Goal: Obtain resource: Obtain resource

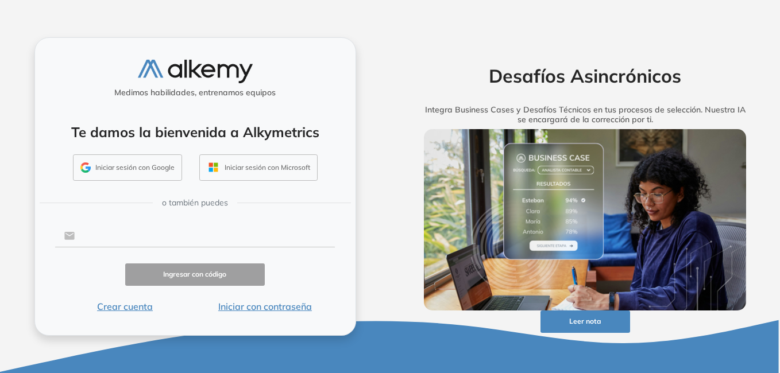
click at [107, 230] on input "text" at bounding box center [205, 236] width 260 height 22
type input "**********"
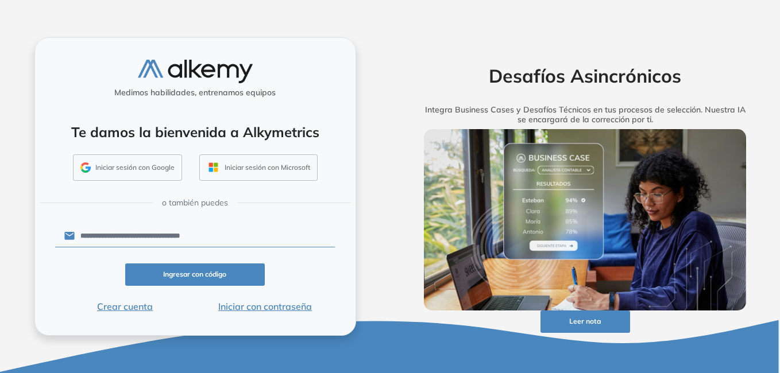
click at [188, 271] on button "Ingresar con código" at bounding box center [195, 275] width 140 height 22
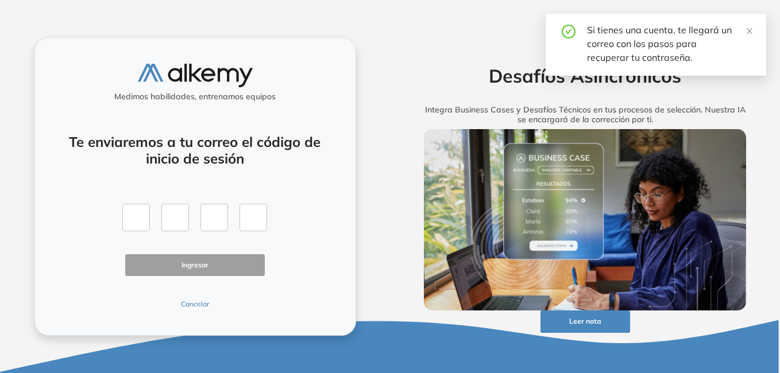
click at [206, 303] on button "Cancelar" at bounding box center [195, 304] width 140 height 10
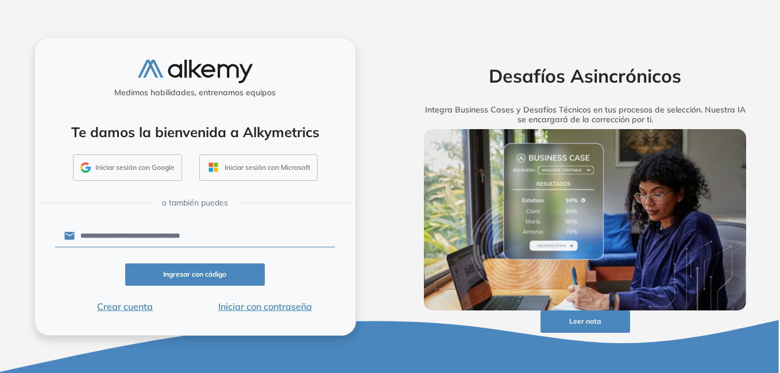
click at [256, 304] on button "Iniciar con contraseña" at bounding box center [265, 307] width 140 height 14
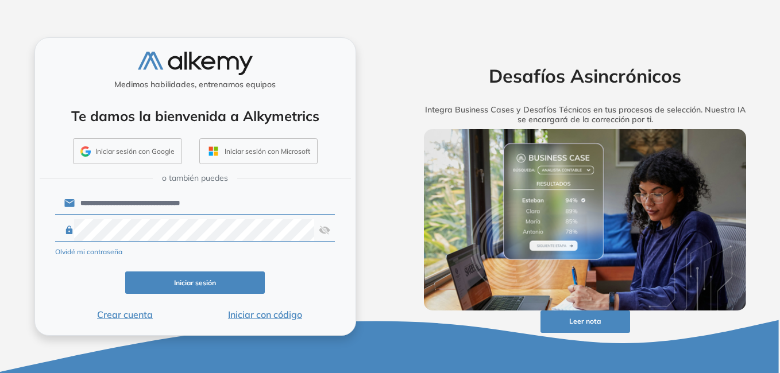
click at [235, 284] on button "Iniciar sesión" at bounding box center [195, 283] width 140 height 22
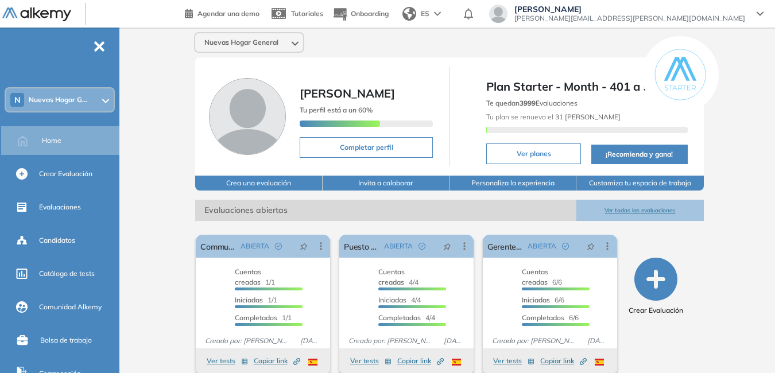
click at [103, 99] on icon at bounding box center [105, 101] width 7 height 5
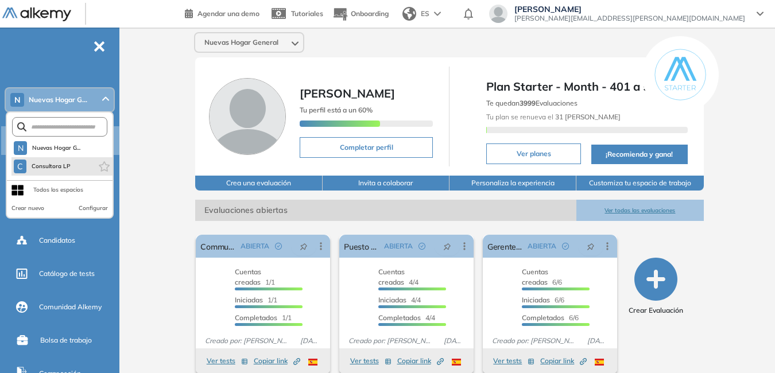
click at [80, 167] on li "C Consultora LP" at bounding box center [61, 166] width 101 height 18
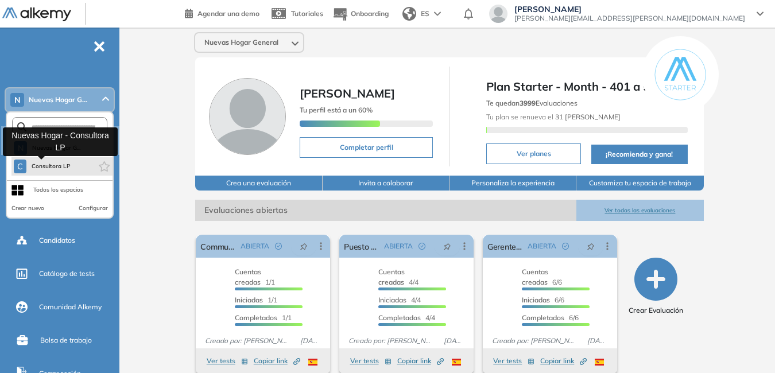
click at [30, 167] on button "C Consultora LP" at bounding box center [42, 167] width 57 height 14
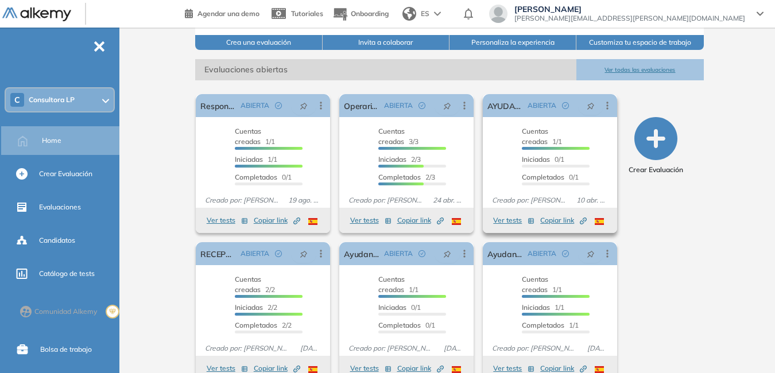
scroll to position [164, 0]
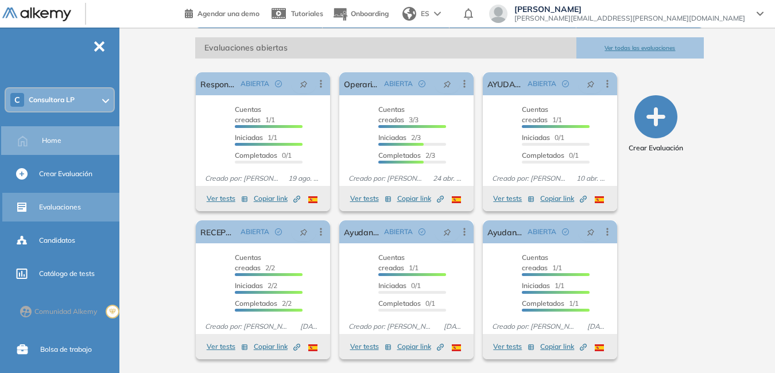
click at [55, 206] on span "Evaluaciones" at bounding box center [60, 207] width 42 height 10
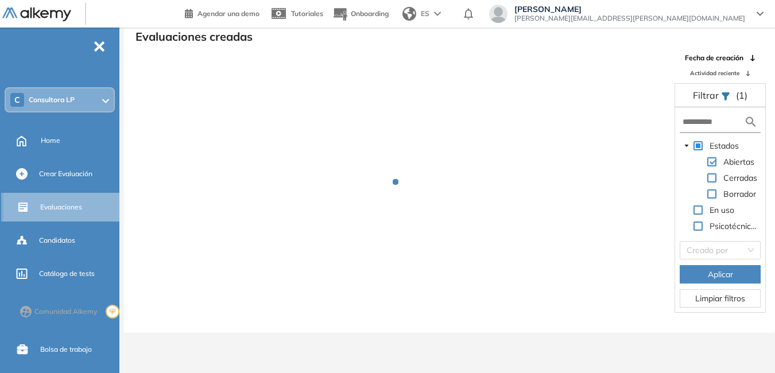
scroll to position [28, 0]
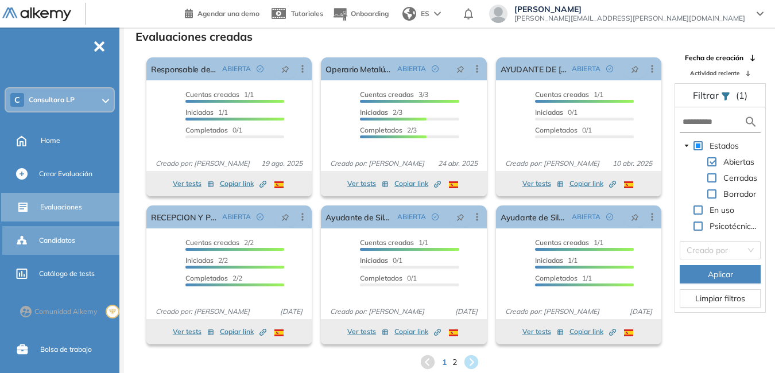
click at [67, 239] on span "Candidatos" at bounding box center [57, 240] width 36 height 10
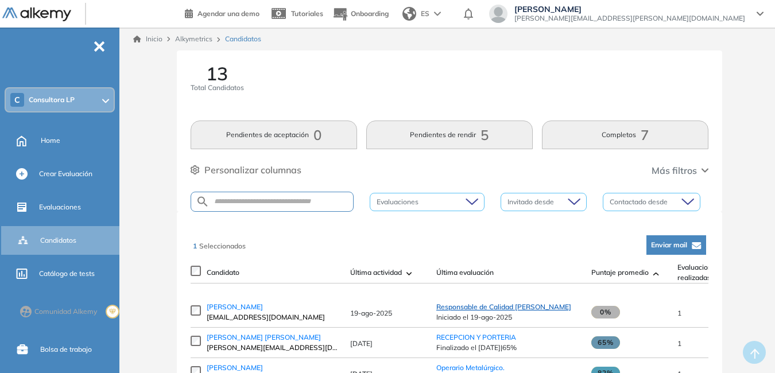
click at [524, 311] on span "Responsable de Calidad de Molino" at bounding box center [503, 307] width 135 height 9
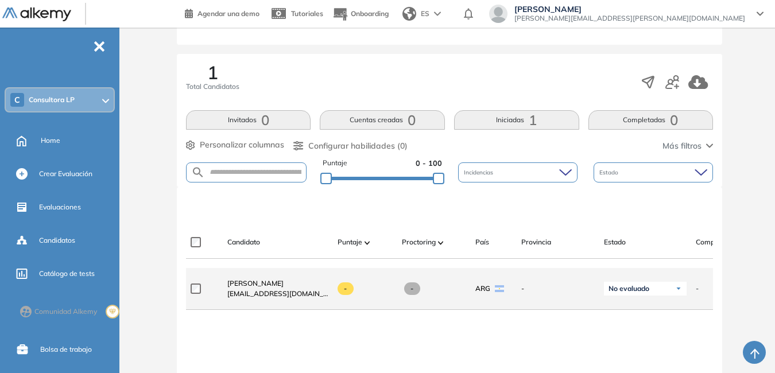
scroll to position [172, 0]
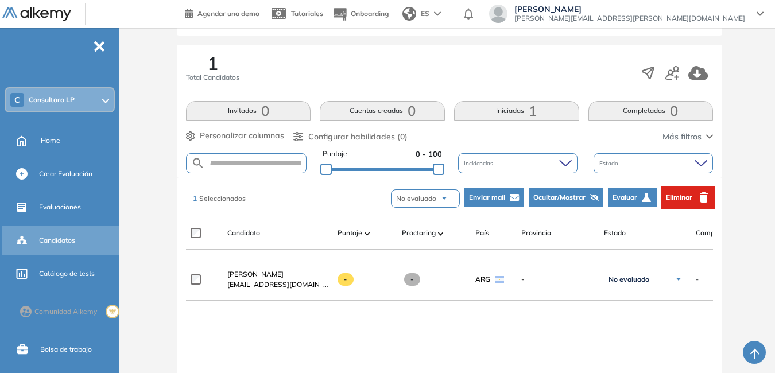
click at [70, 241] on span "Candidatos" at bounding box center [57, 240] width 36 height 10
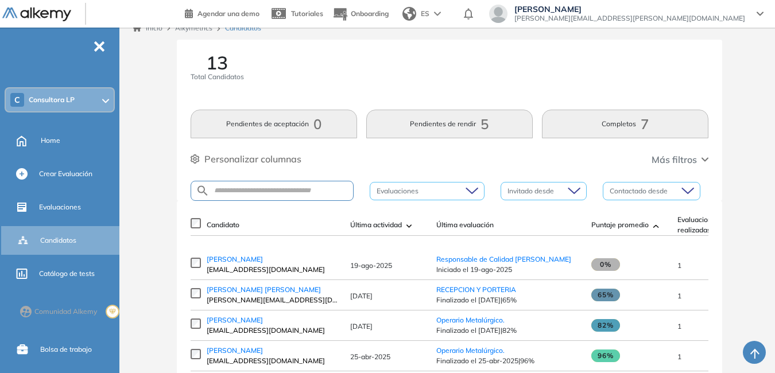
scroll to position [172, 0]
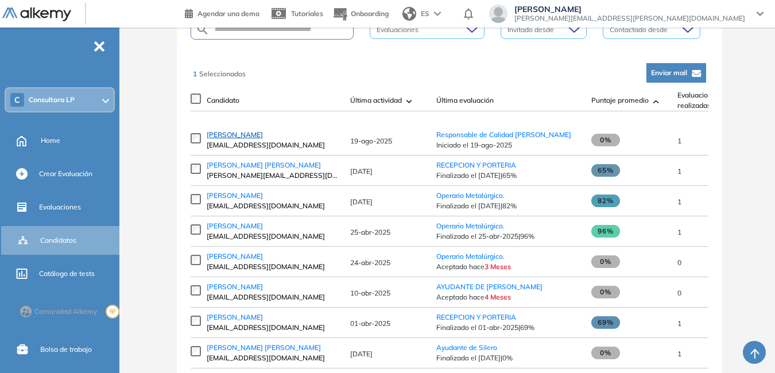
click at [237, 137] on span "[PERSON_NAME]" at bounding box center [235, 134] width 56 height 9
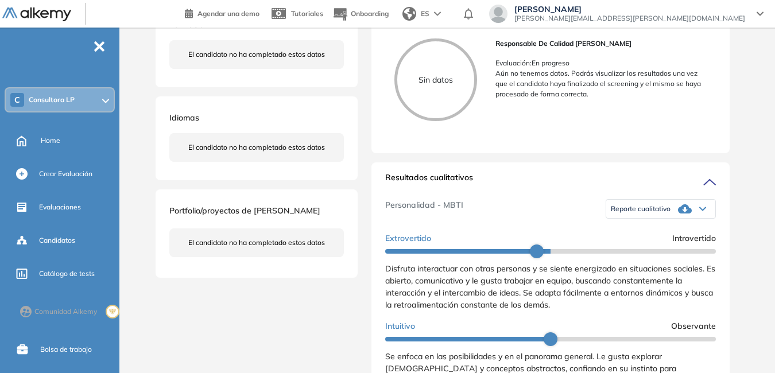
scroll to position [230, 0]
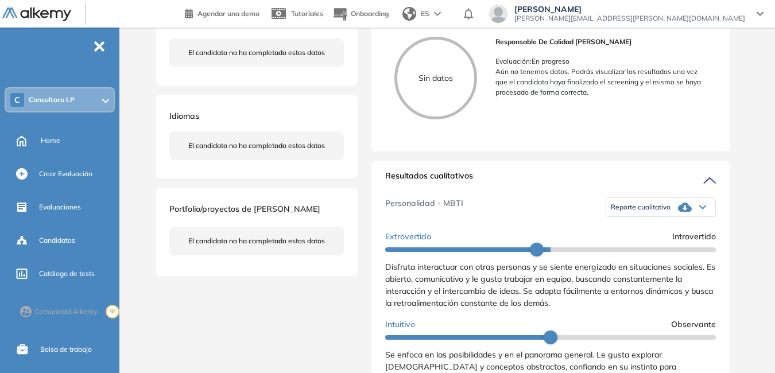
click at [699, 210] on icon at bounding box center [702, 207] width 7 height 5
click at [648, 229] on li "Reporte con Afinidad AI" at bounding box center [647, 223] width 70 height 11
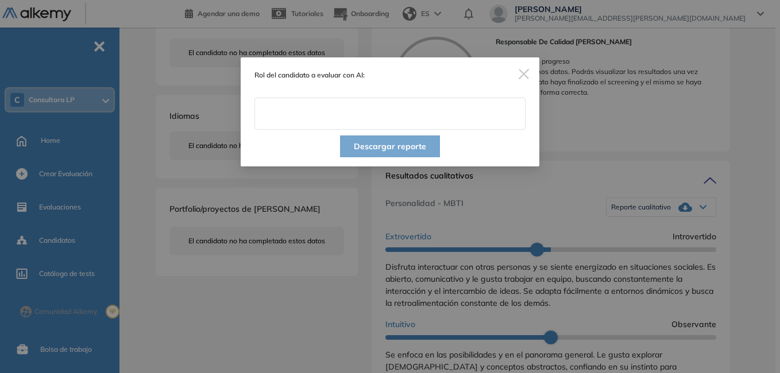
click at [303, 119] on input "text" at bounding box center [389, 114] width 271 height 32
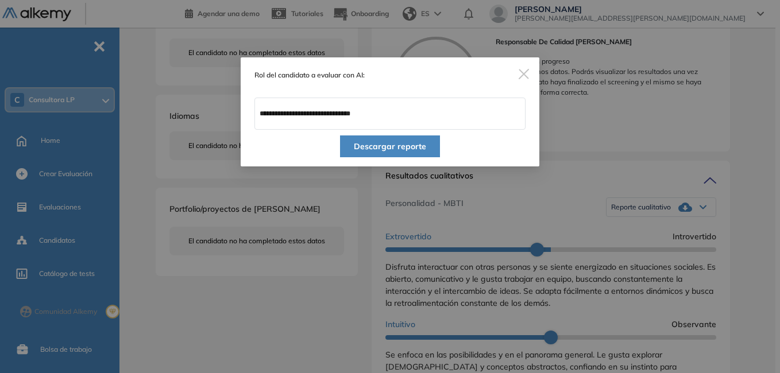
type input "**********"
click at [355, 146] on button "Descargar reporte" at bounding box center [390, 147] width 100 height 22
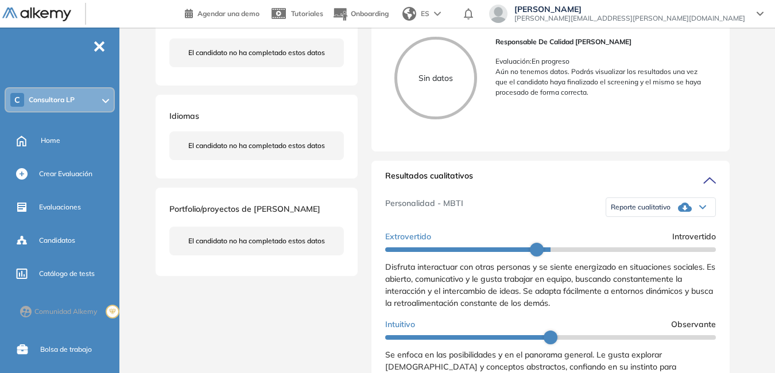
click at [692, 219] on div "Reporte cualitativo" at bounding box center [660, 207] width 109 height 23
click at [675, 229] on li "Reporte con Afinidad AI" at bounding box center [647, 223] width 70 height 11
click at [694, 218] on div "Reporte cualitativo" at bounding box center [660, 207] width 109 height 23
click at [653, 250] on li "Reporte sin Afinidad AI" at bounding box center [646, 243] width 68 height 11
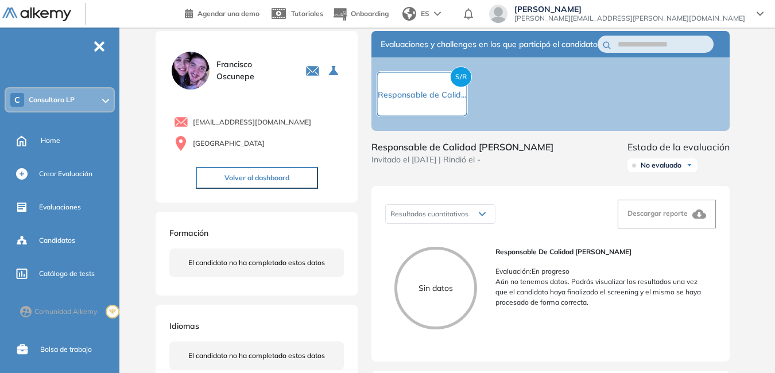
scroll to position [0, 0]
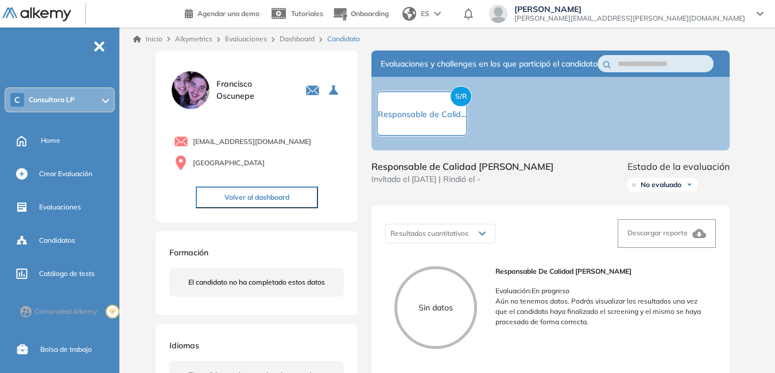
click at [759, 15] on icon at bounding box center [760, 13] width 7 height 5
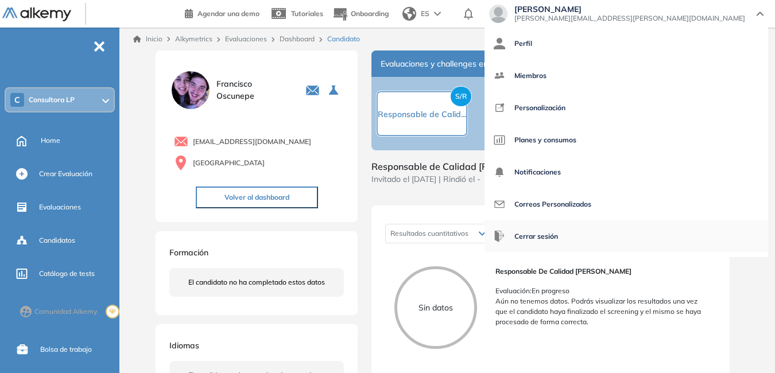
click at [558, 236] on span "Cerrar sesión" at bounding box center [536, 237] width 44 height 28
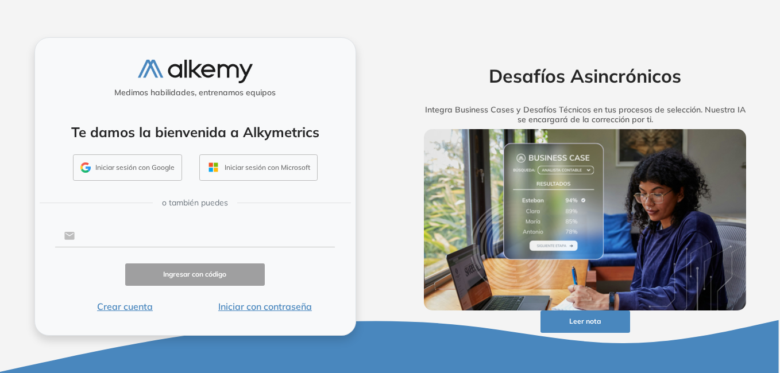
click at [123, 235] on input "text" at bounding box center [205, 236] width 260 height 22
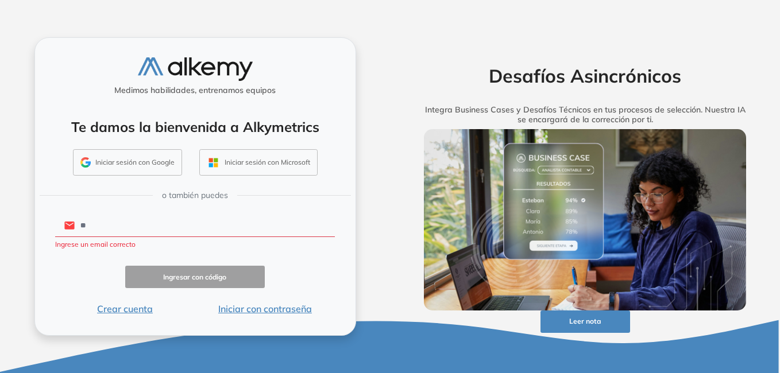
type input "*"
type input "**********"
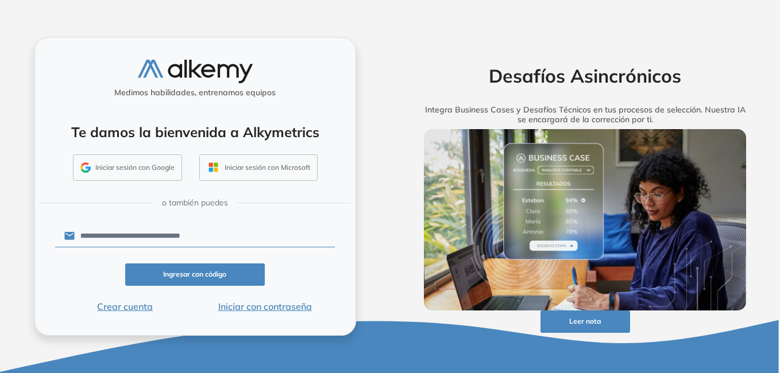
click at [186, 275] on button "Ingresar con código" at bounding box center [195, 275] width 140 height 22
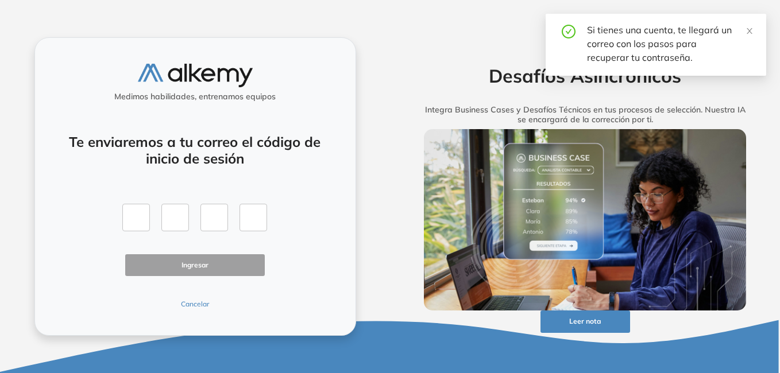
click at [193, 298] on div "Te enviaremos a tu correo el código de inicio de sesión Ingresar Cancelar" at bounding box center [195, 214] width 280 height 189
click at [194, 304] on button "Cancelar" at bounding box center [195, 304] width 140 height 10
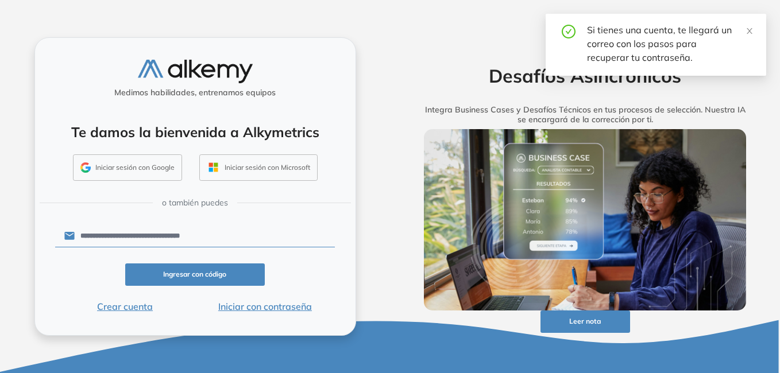
click at [277, 304] on button "Iniciar con contraseña" at bounding box center [265, 307] width 140 height 14
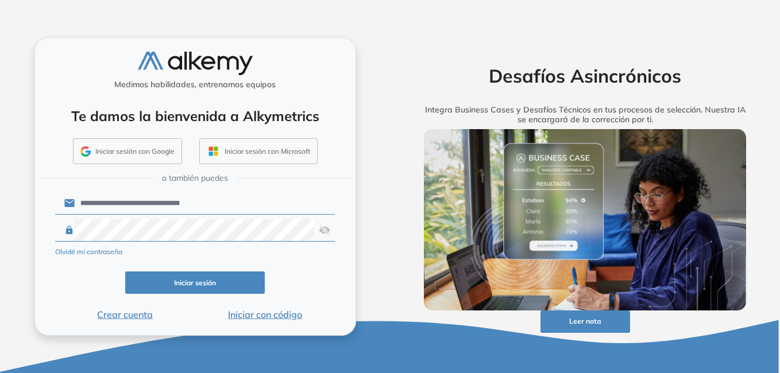
click at [211, 281] on button "Iniciar sesión" at bounding box center [195, 283] width 140 height 22
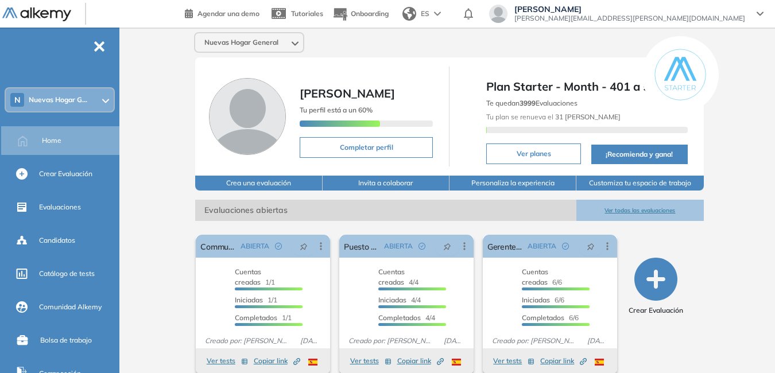
click at [108, 95] on div "N Nuevas Hogar G..." at bounding box center [60, 99] width 108 height 23
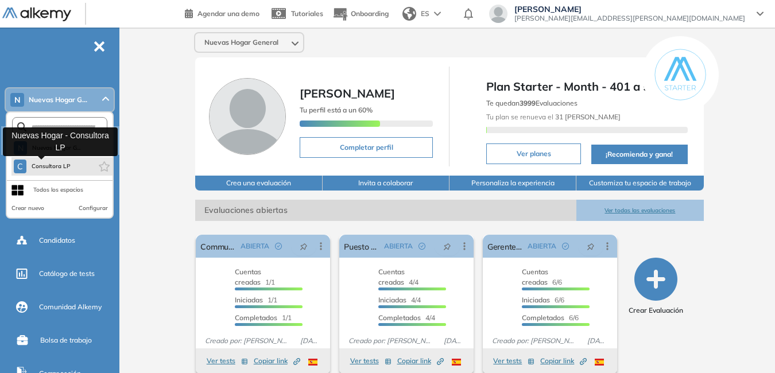
click at [69, 164] on span "Consultora LP" at bounding box center [51, 166] width 40 height 9
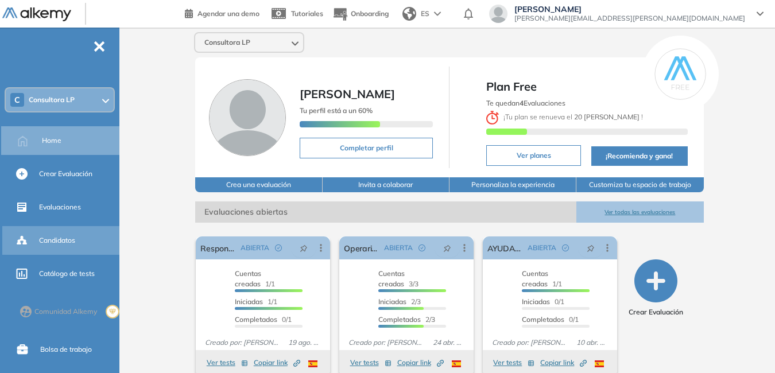
click at [75, 237] on span "Candidatos" at bounding box center [57, 240] width 36 height 10
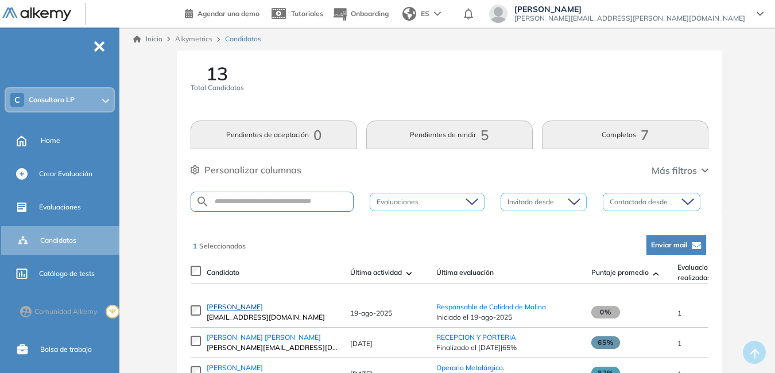
click at [254, 311] on span "[PERSON_NAME]" at bounding box center [235, 307] width 56 height 9
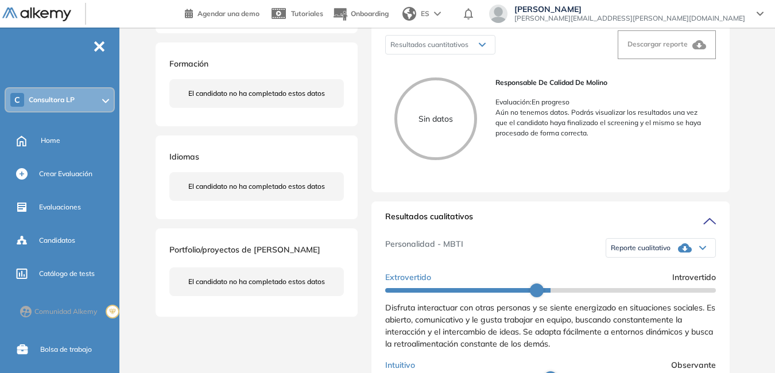
scroll to position [230, 0]
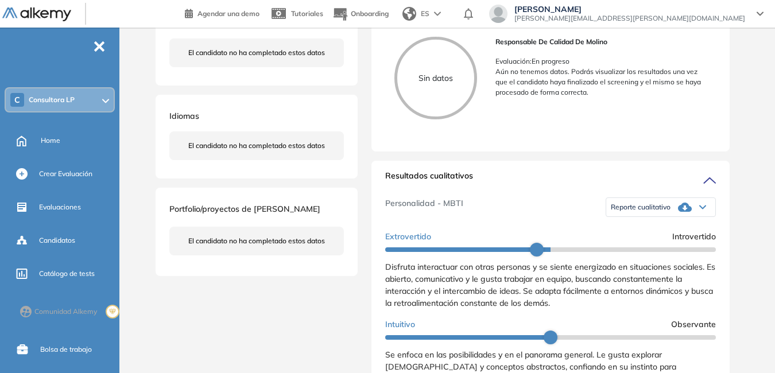
click at [699, 210] on icon at bounding box center [702, 207] width 7 height 5
click at [657, 229] on li "Reporte con Afinidad AI" at bounding box center [647, 223] width 70 height 11
